Goal: Information Seeking & Learning: Learn about a topic

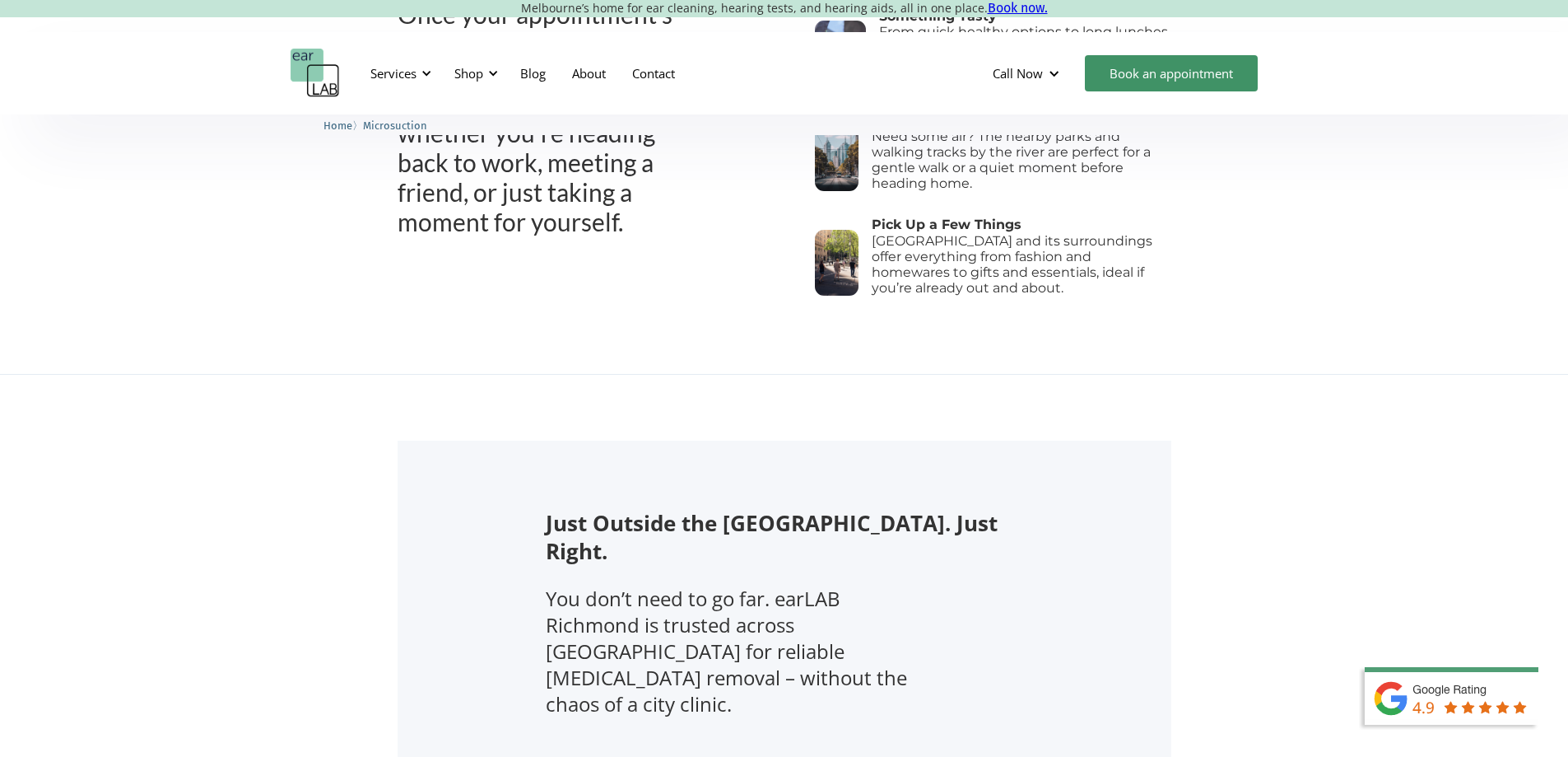
scroll to position [2068, 0]
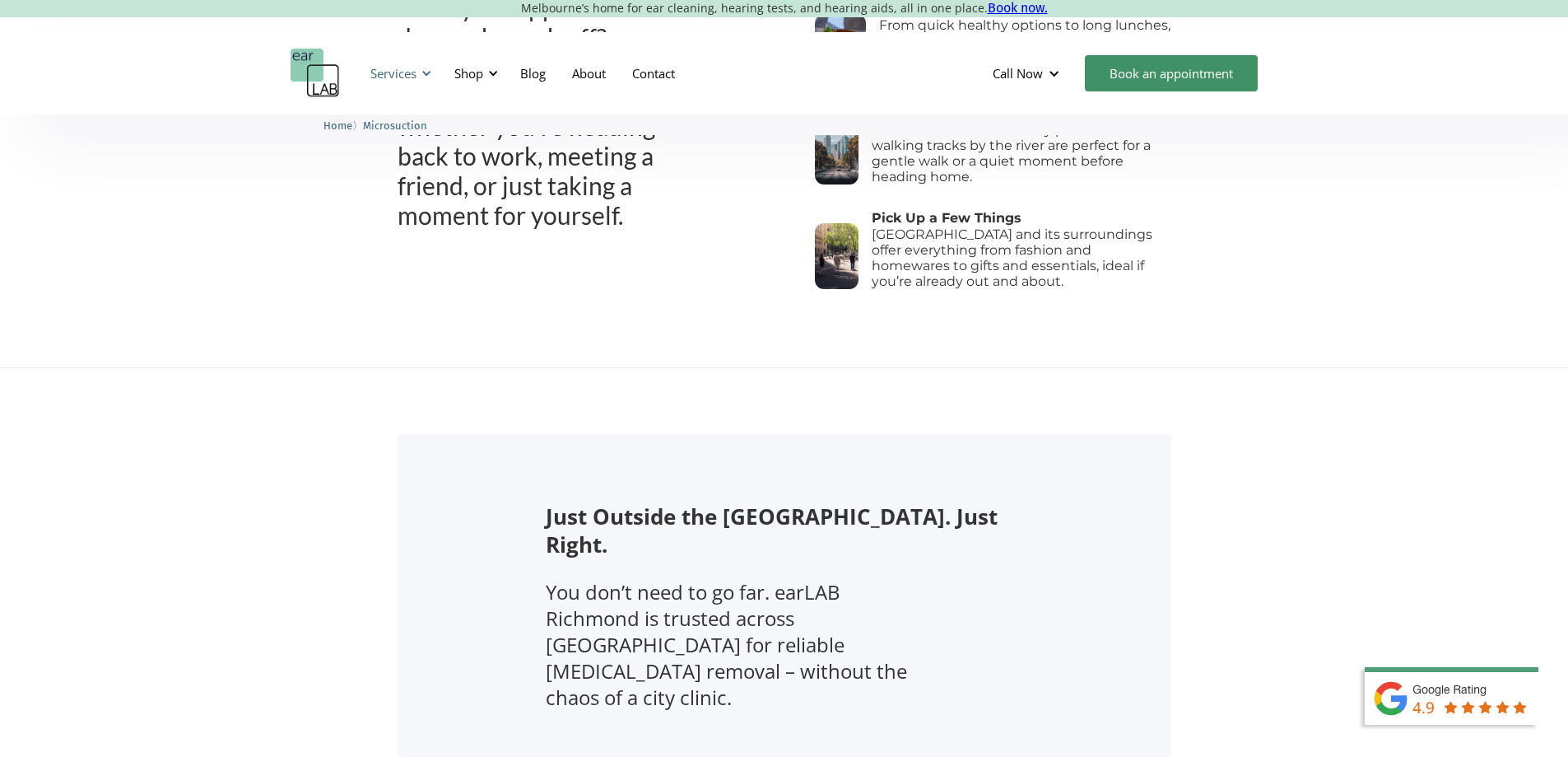
click at [429, 74] on div at bounding box center [426, 73] width 11 height 11
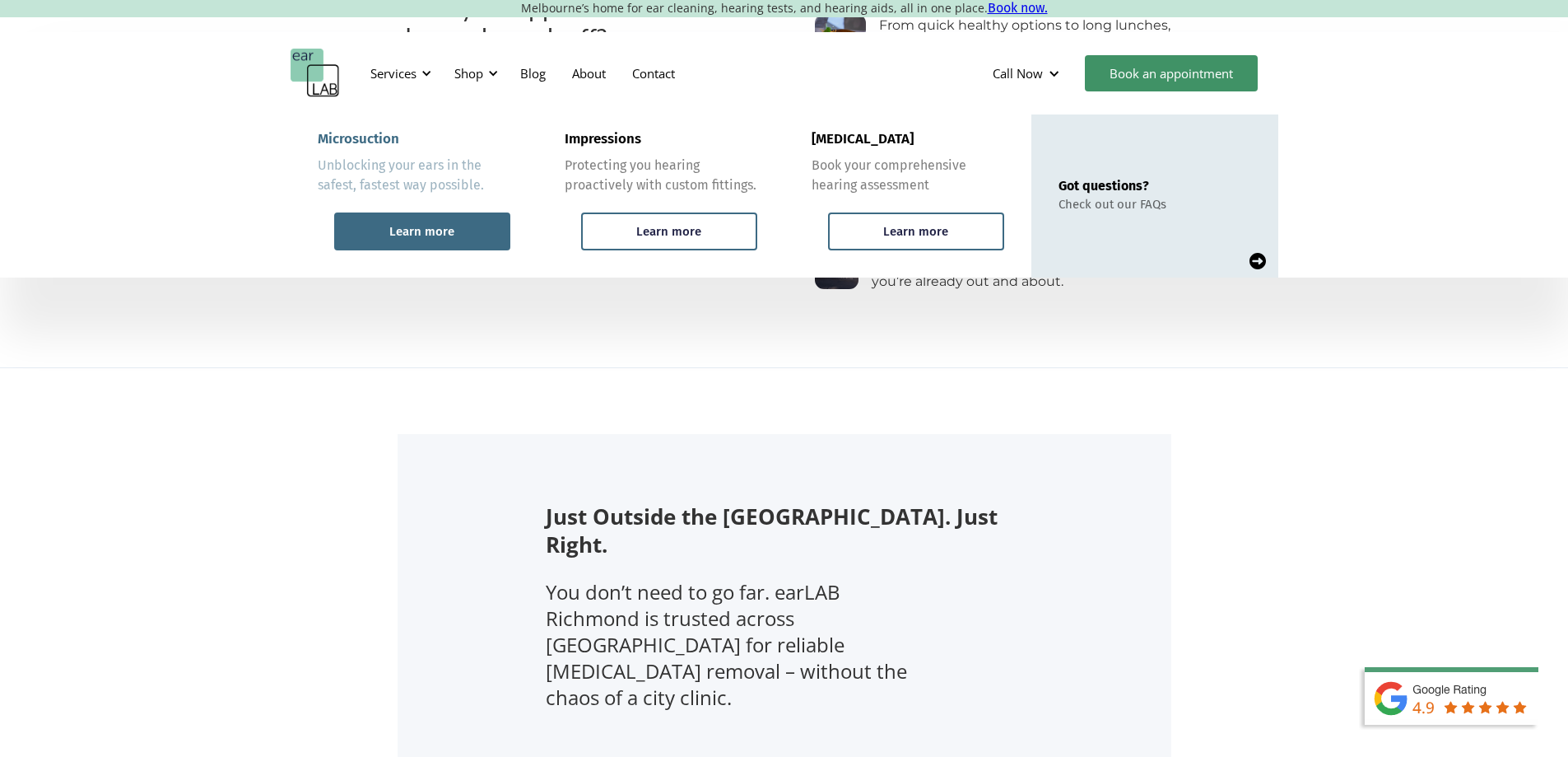
click at [436, 237] on div "Learn more" at bounding box center [422, 231] width 65 height 15
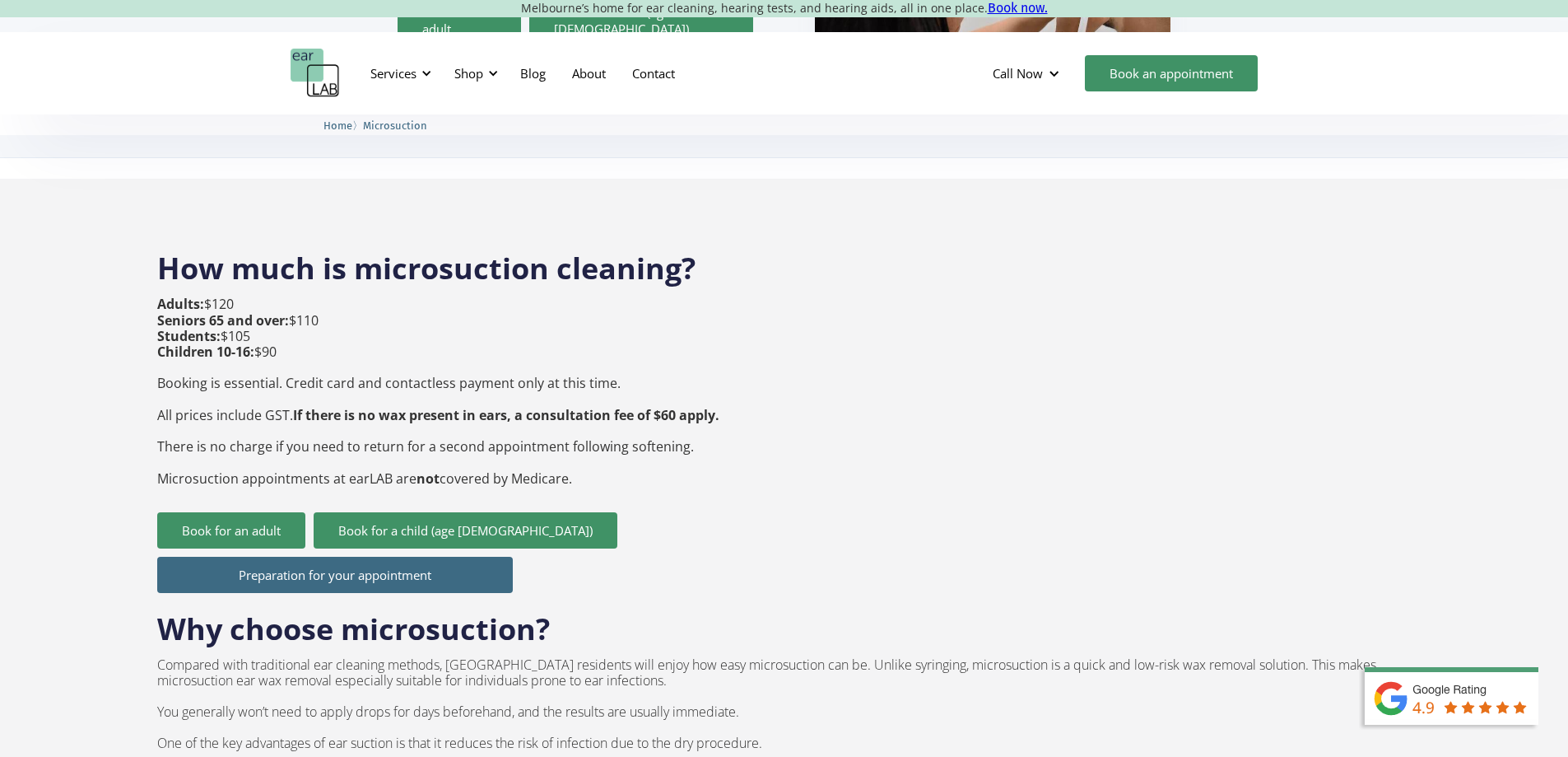
scroll to position [526, 0]
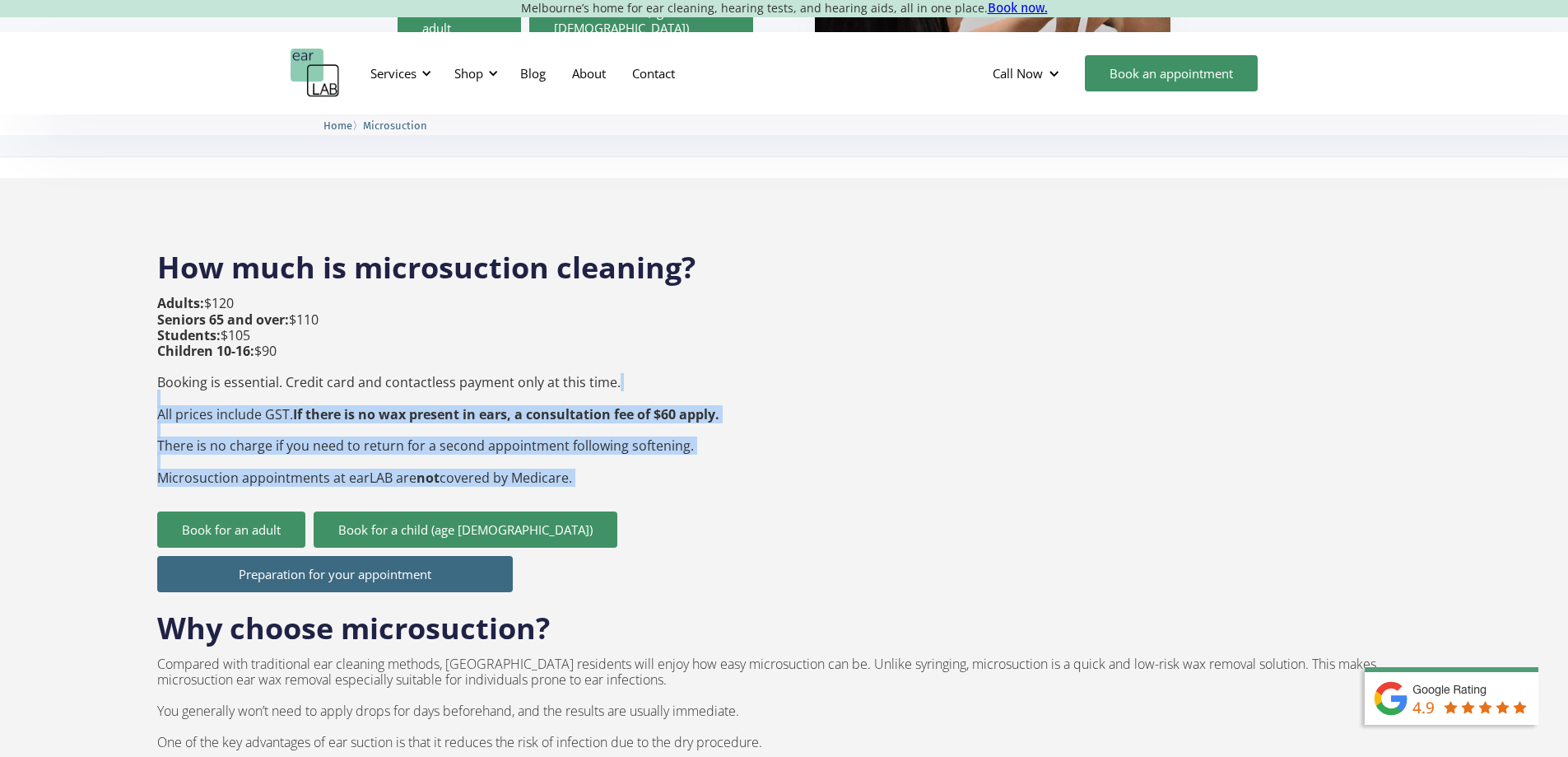
drag, startPoint x: 716, startPoint y: 382, endPoint x: 552, endPoint y: 371, distance: 164.4
click at [552, 371] on div "How much is microsuction cleaning? Adults: $120 Seniors 65 and over: $110 Stude…" at bounding box center [784, 668] width 1254 height 872
click at [298, 405] on strong "If there is no wax present in ears, a consultation fee of $60 apply." at bounding box center [506, 414] width 426 height 18
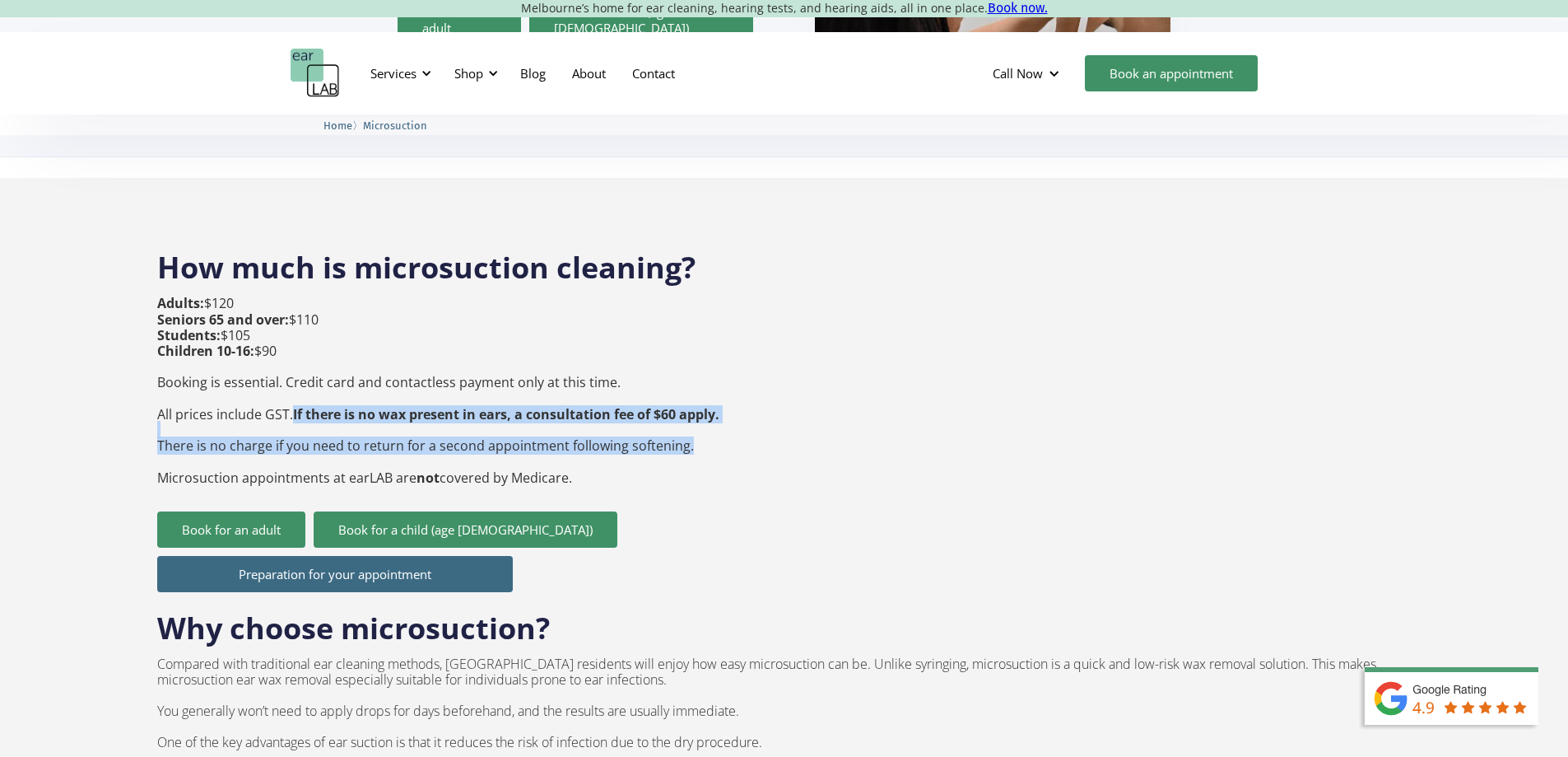
drag, startPoint x: 288, startPoint y: 381, endPoint x: 677, endPoint y: 412, distance: 390.2
click at [677, 412] on p "Adults: $120 Seniors 65 and over: $110 Students: $105 Children 10-16: $90 Booki…" at bounding box center [438, 390] width 562 height 189
copy p "If there is no wax present in ears, a consultation fee of $60 apply. There is n…"
